Goal: Task Accomplishment & Management: Manage account settings

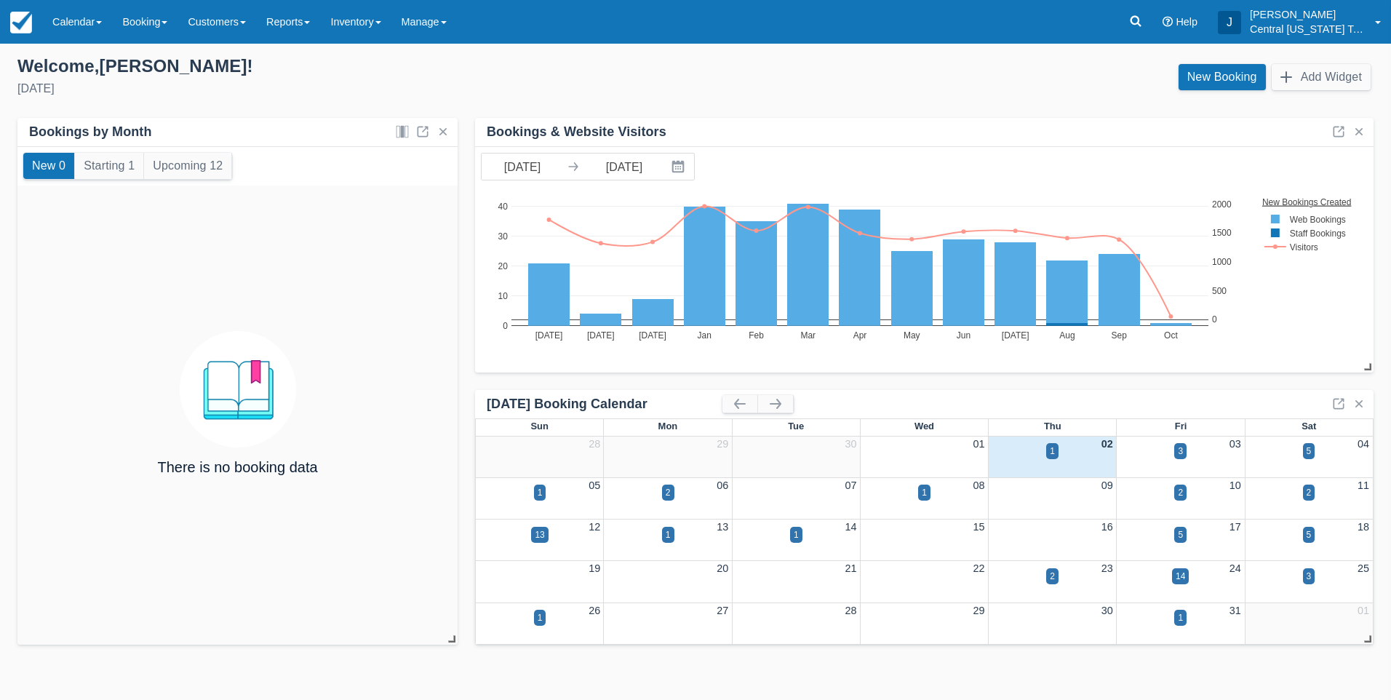
click at [1212, 548] on div "5" at bounding box center [1180, 543] width 128 height 17
click at [1235, 527] on link "17" at bounding box center [1235, 527] width 12 height 12
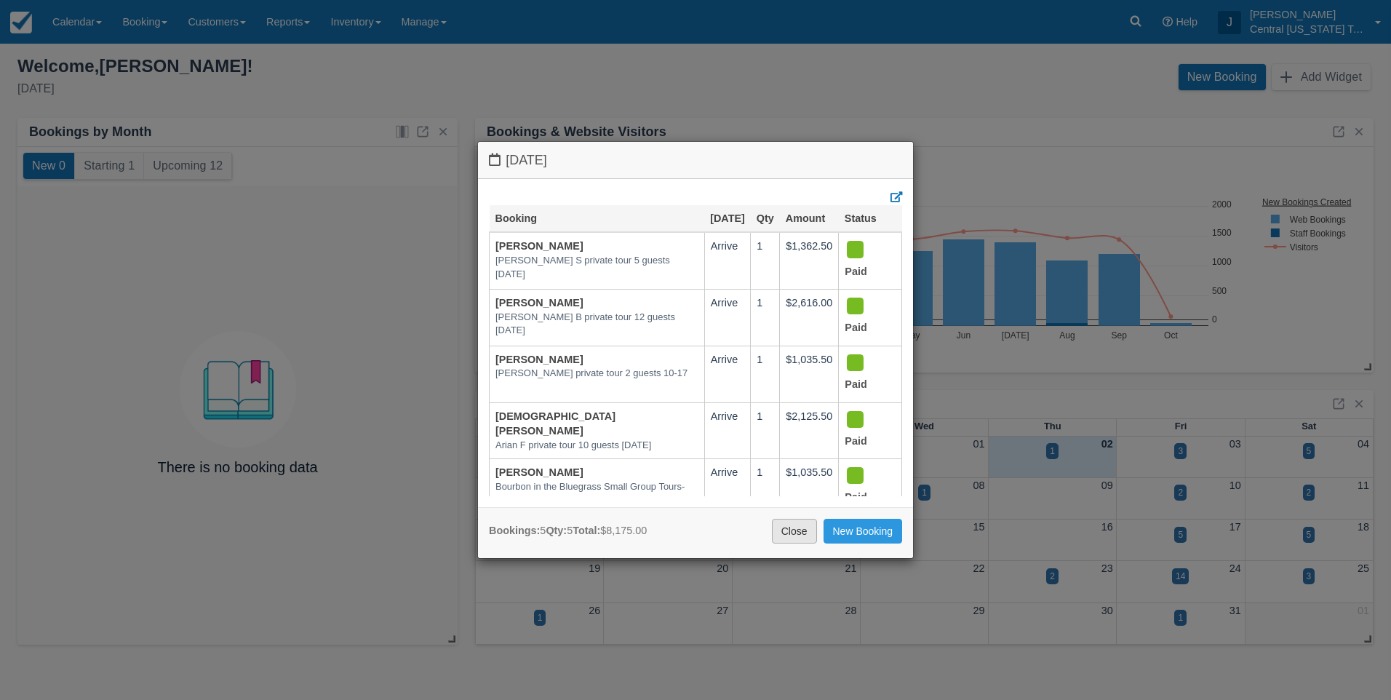
click at [805, 531] on link "Close" at bounding box center [794, 531] width 45 height 25
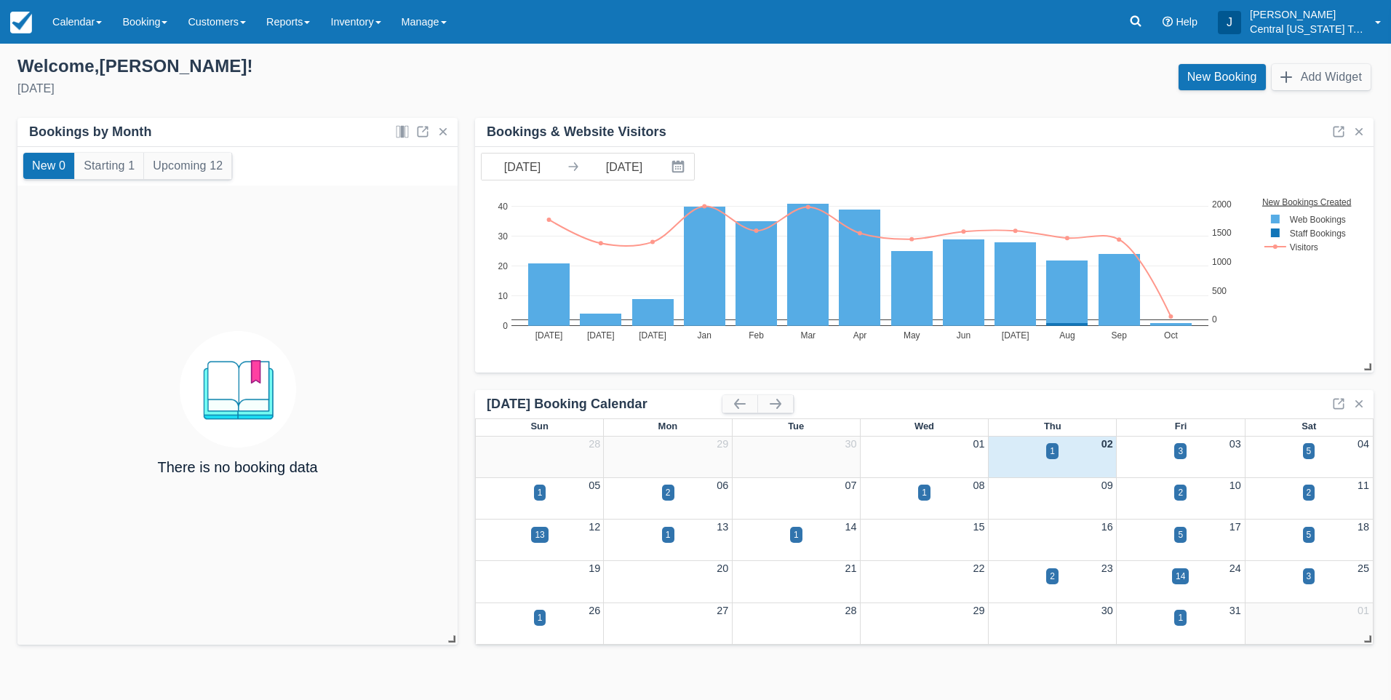
click at [568, 60] on div "Welcome , [PERSON_NAME] !" at bounding box center [350, 66] width 666 height 22
click at [84, 20] on link "Calendar" at bounding box center [77, 22] width 70 height 44
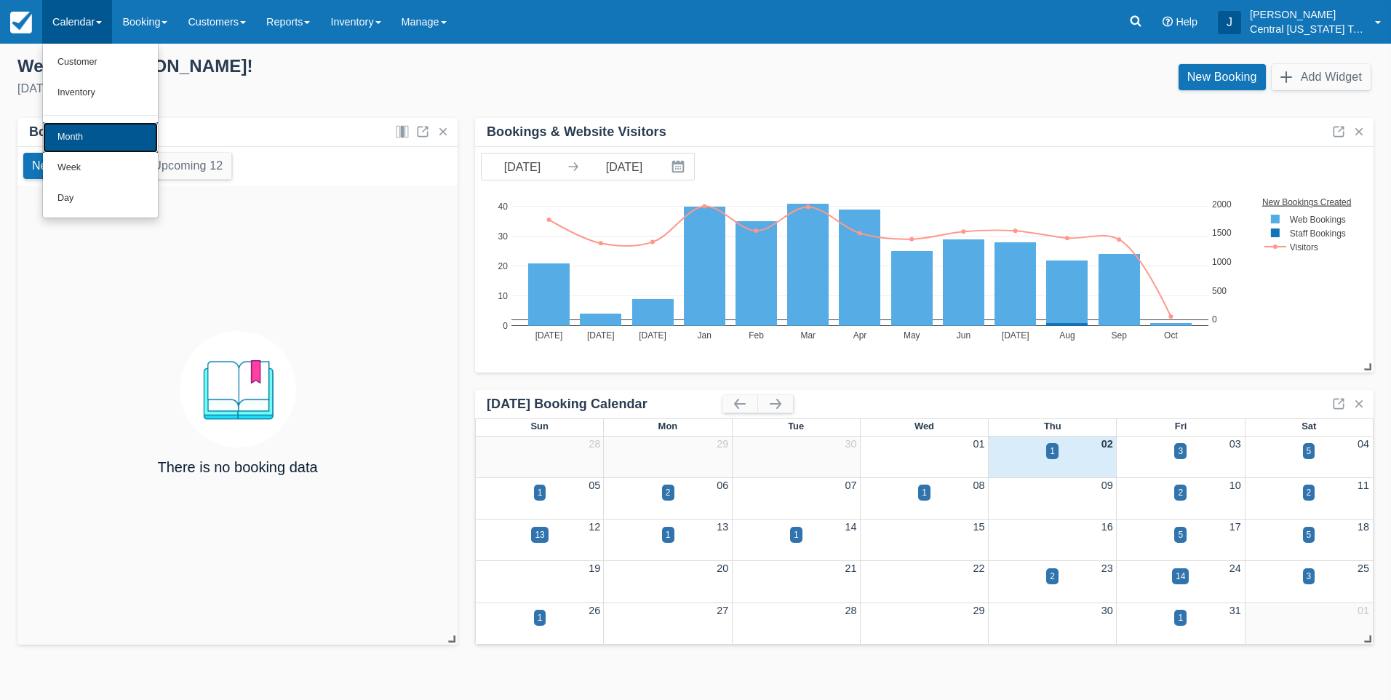
click at [84, 137] on link "Month" at bounding box center [100, 137] width 115 height 31
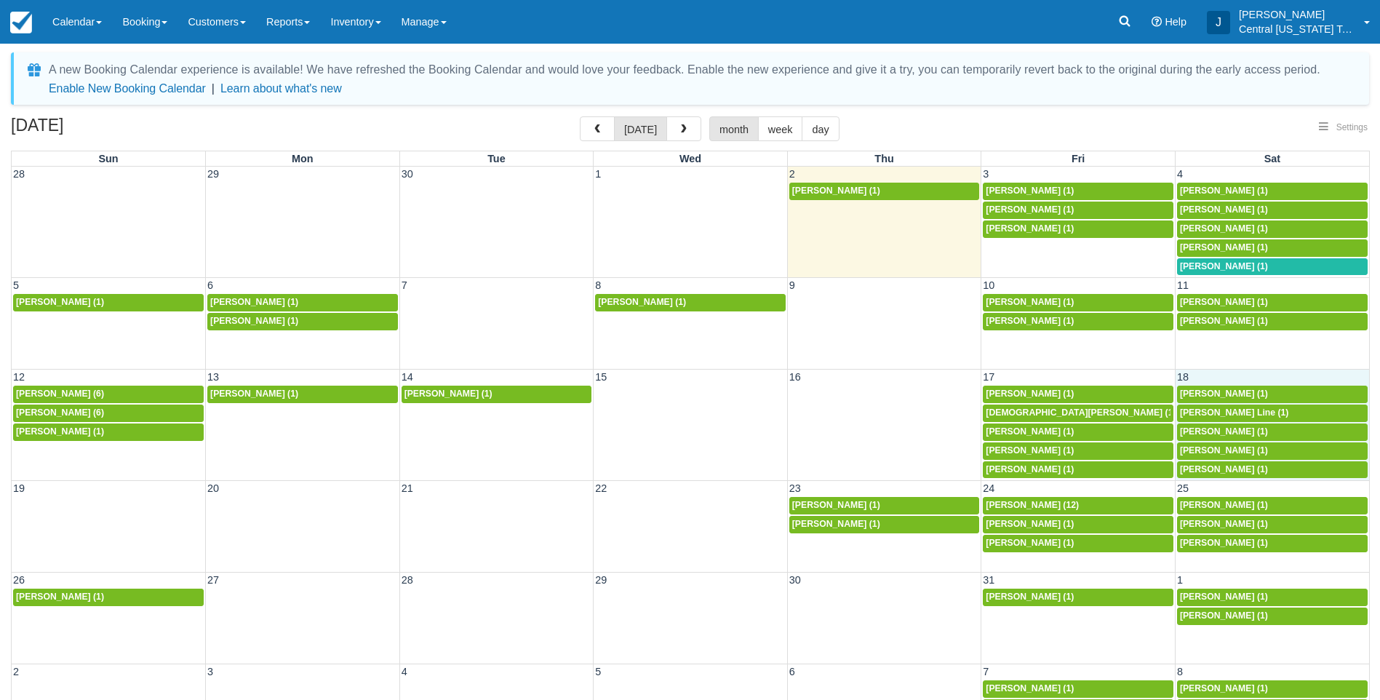
click at [1200, 372] on td "18" at bounding box center [1272, 376] width 194 height 15
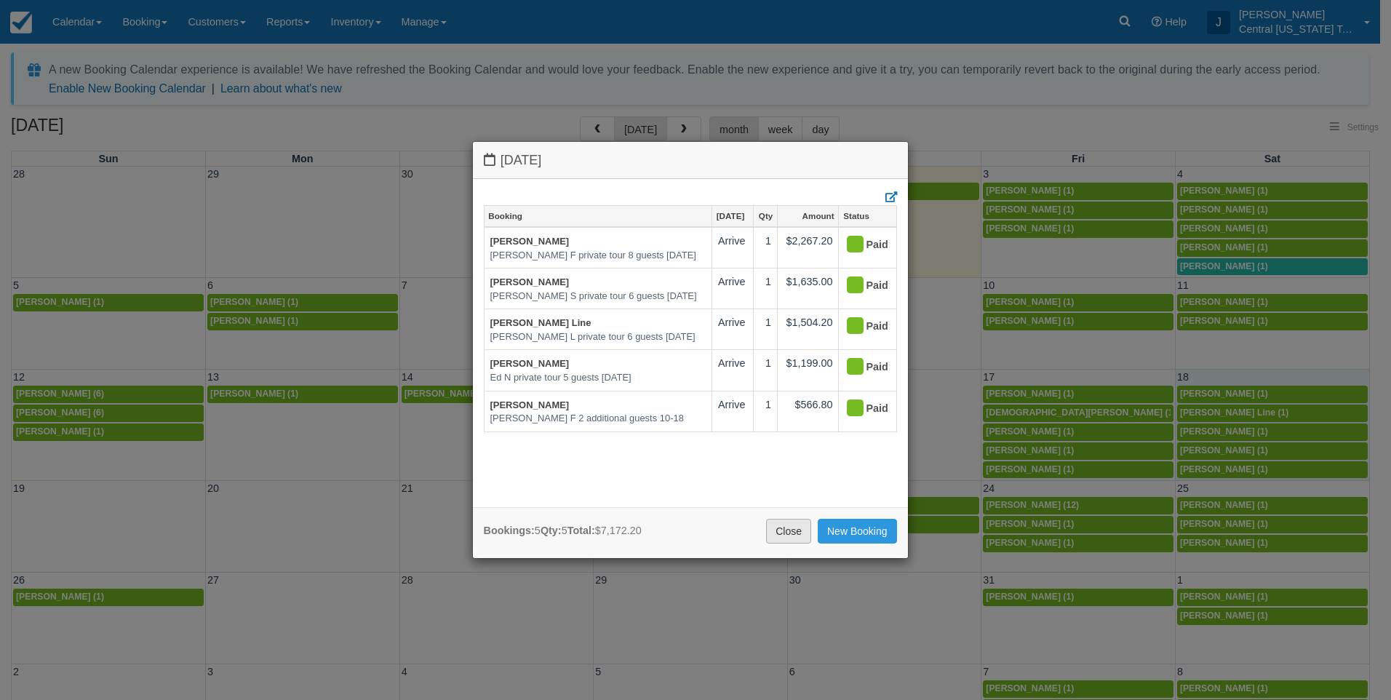
click at [795, 538] on link "Close" at bounding box center [788, 531] width 45 height 25
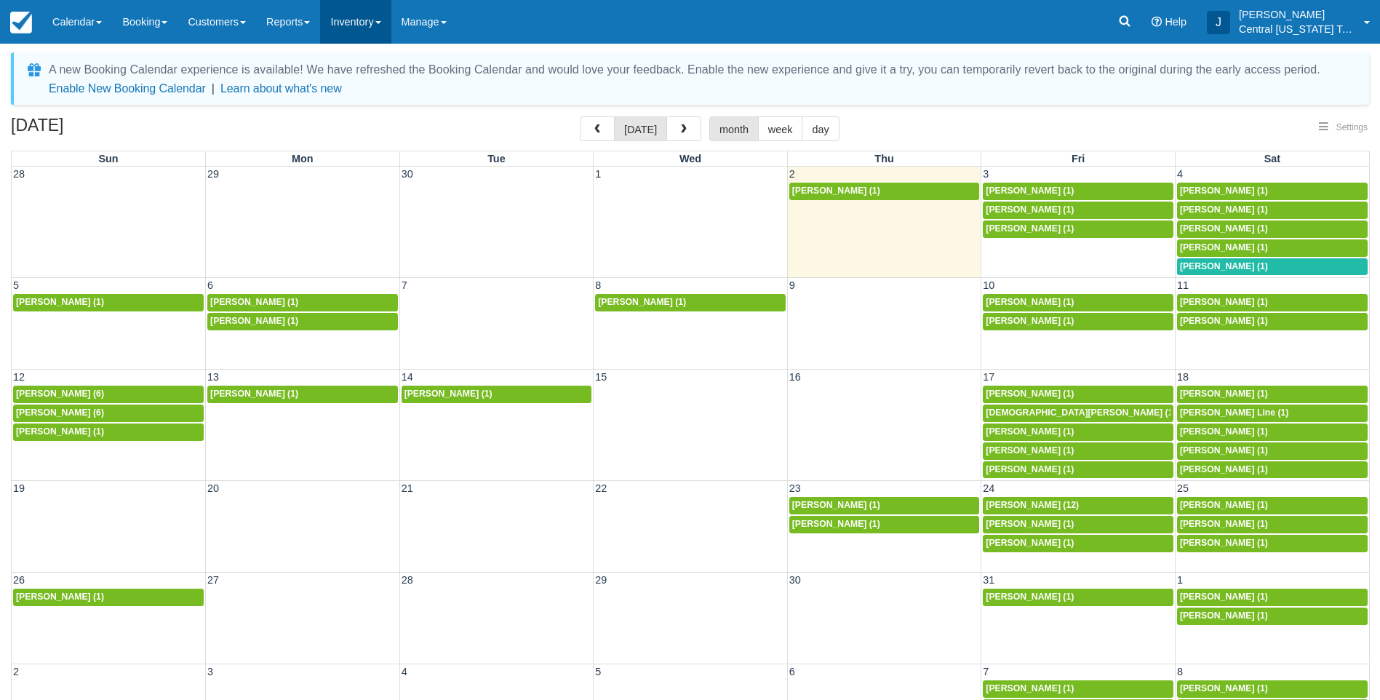
click at [347, 23] on link "Inventory" at bounding box center [355, 22] width 71 height 44
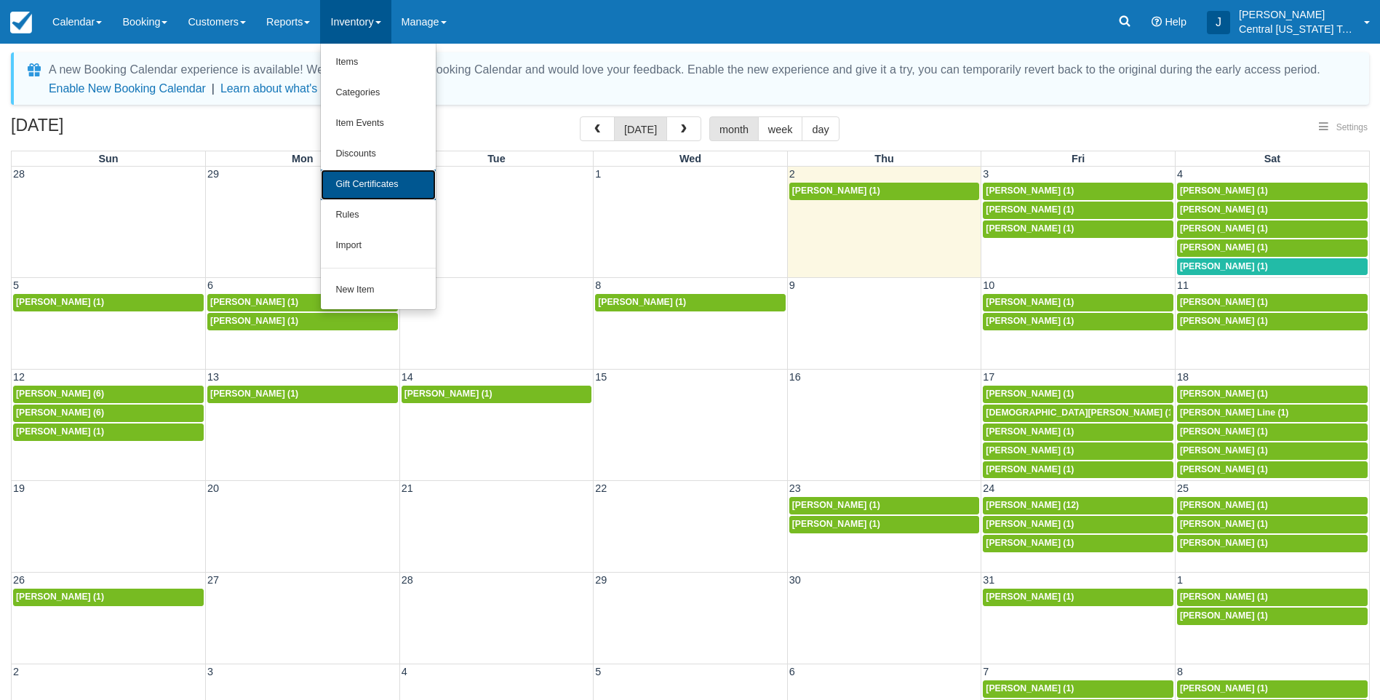
click at [402, 187] on link "Gift Certificates" at bounding box center [378, 184] width 115 height 31
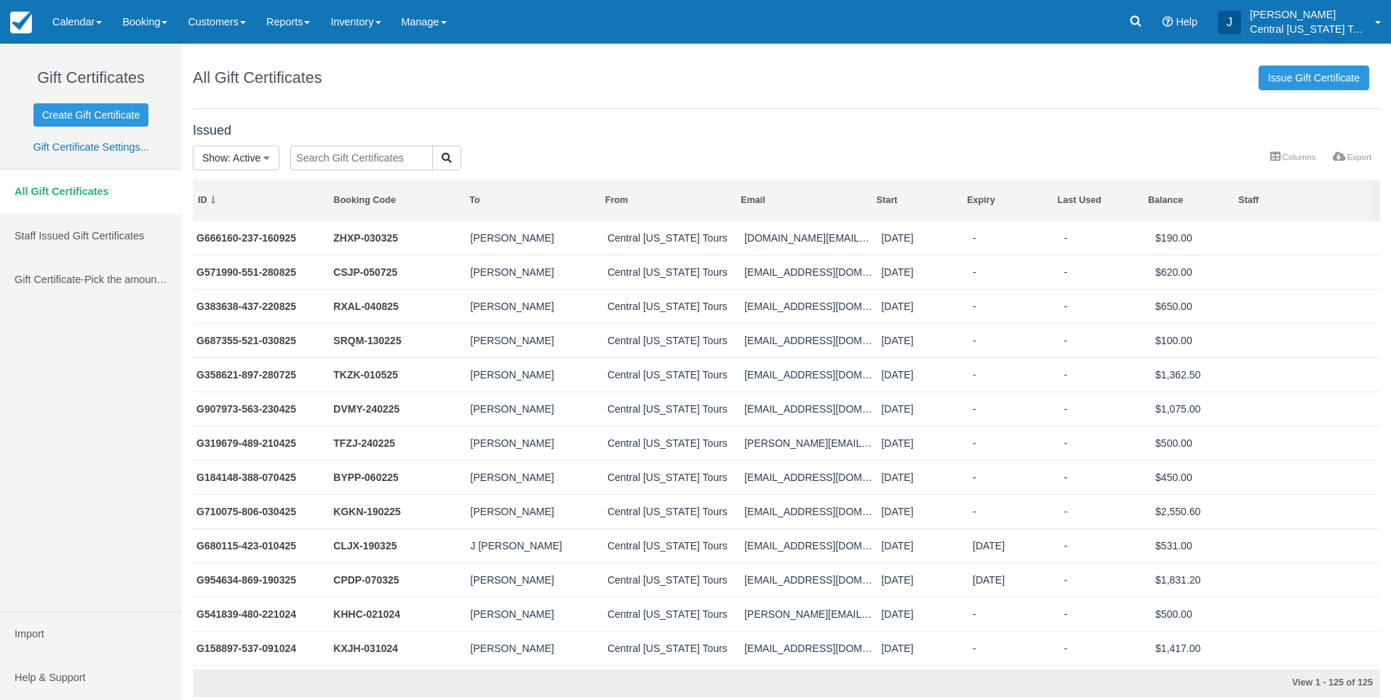
click at [365, 160] on input "text" at bounding box center [361, 157] width 143 height 25
type input "James"
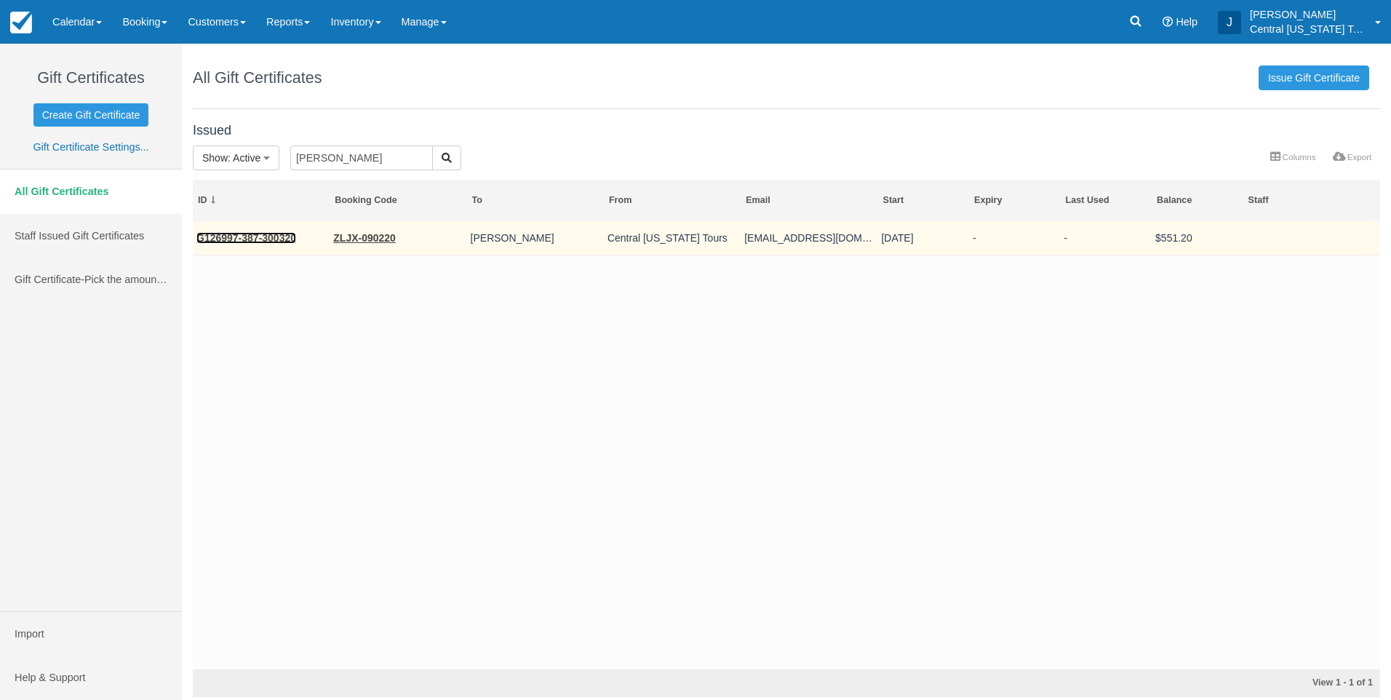
click at [246, 233] on link "G126997-387-300320" at bounding box center [246, 238] width 100 height 12
